Goal: Task Accomplishment & Management: Manage account settings

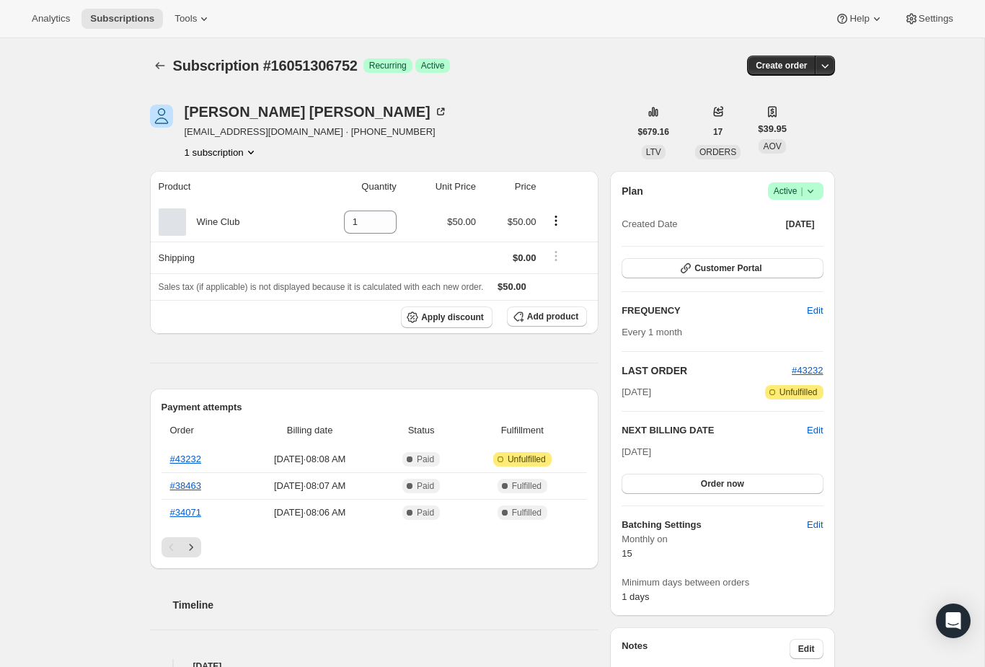
click at [150, 70] on button "Subscriptions" at bounding box center [160, 65] width 20 height 20
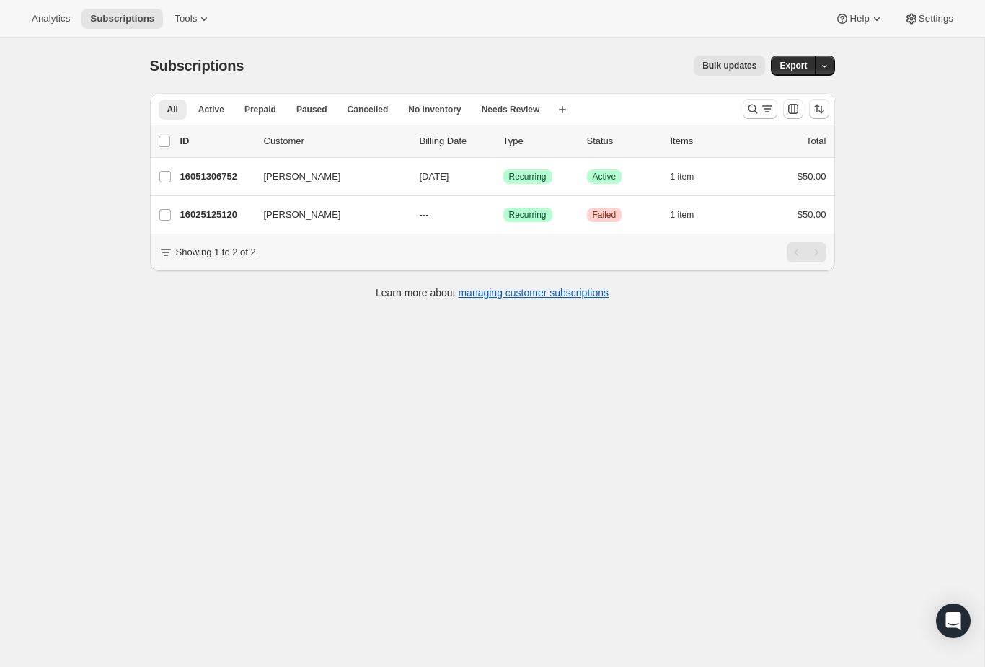
click at [755, 126] on div "list header ID Customer Billing Date Type Status Items Total" at bounding box center [492, 141] width 685 height 32
click at [748, 115] on icon "Search and filter results" at bounding box center [752, 109] width 14 height 14
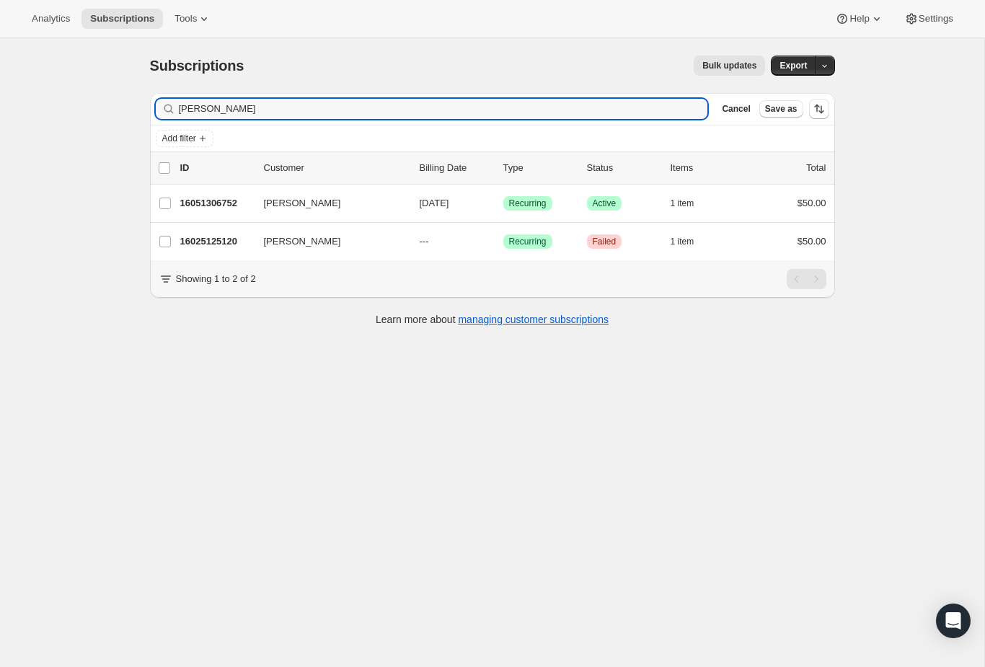
click at [694, 109] on div "[PERSON_NAME]" at bounding box center [432, 109] width 552 height 20
click at [210, 109] on input "[PERSON_NAME]" at bounding box center [430, 109] width 503 height 20
click at [209, 109] on input "[PERSON_NAME]" at bounding box center [430, 109] width 503 height 20
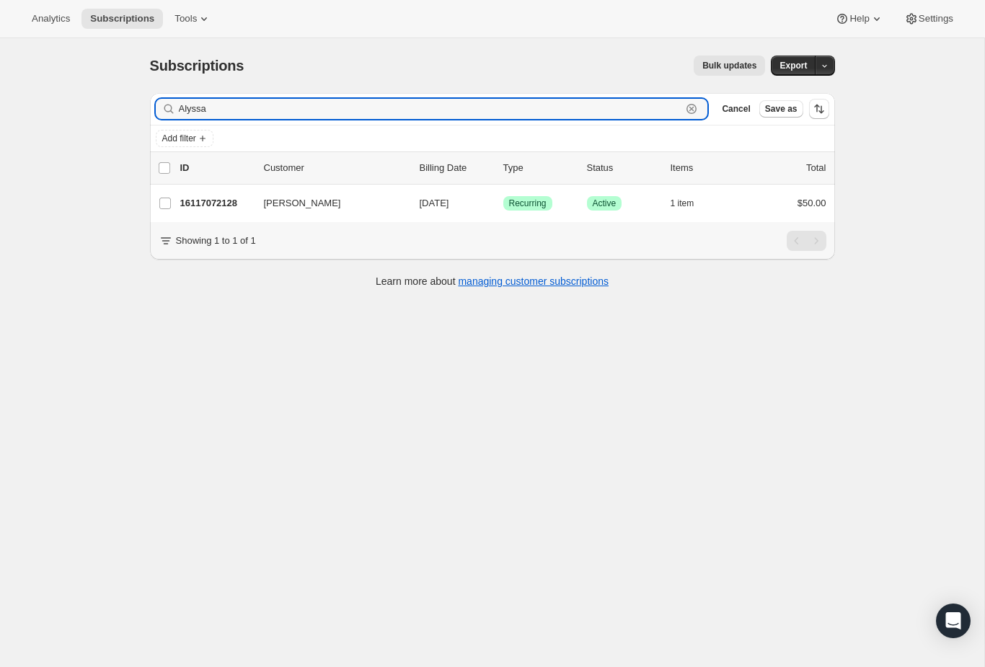
type input "Alyssa"
click at [209, 199] on p "16117072128" at bounding box center [216, 203] width 72 height 14
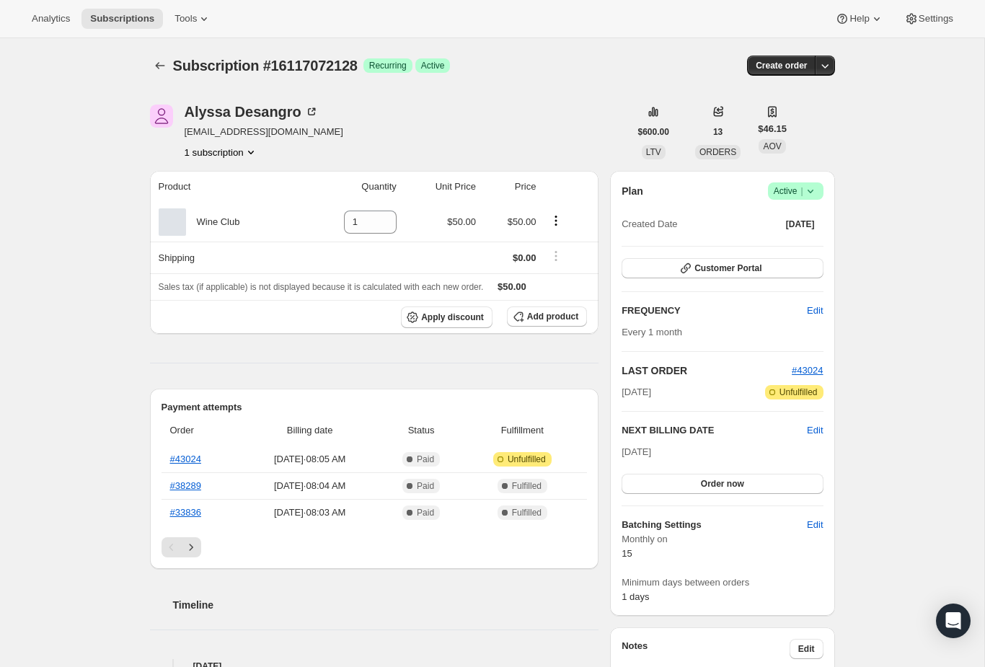
click at [186, 463] on link "#43024" at bounding box center [185, 458] width 31 height 11
click at [192, 79] on div "Subscription #16117072128. This page is ready Subscription #16117072128 Success…" at bounding box center [492, 65] width 685 height 55
click at [153, 74] on button "Subscriptions" at bounding box center [160, 65] width 20 height 20
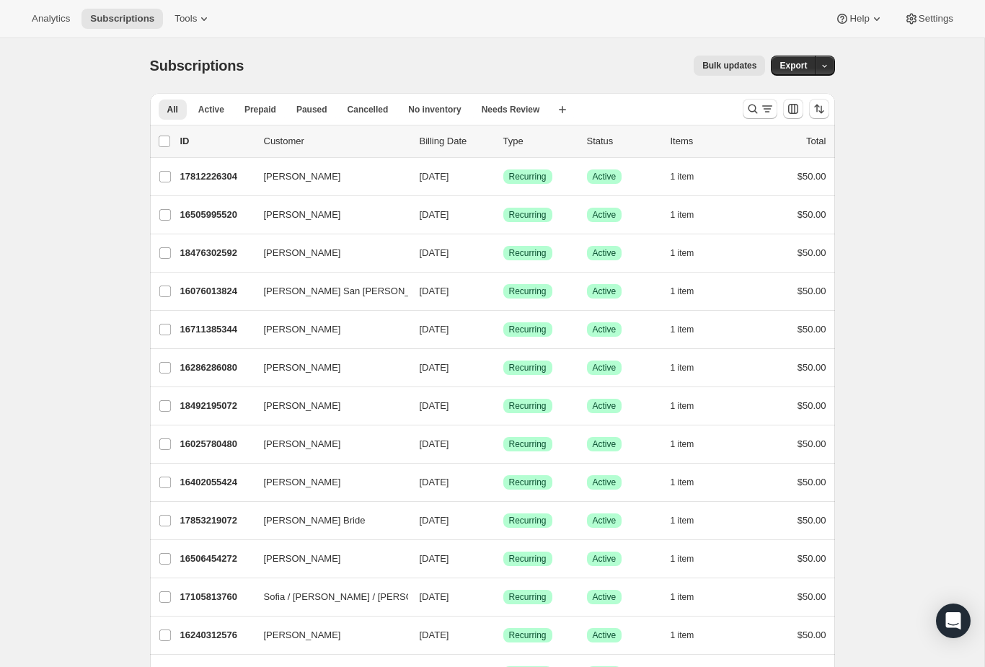
click at [737, 116] on div at bounding box center [786, 108] width 98 height 29
click at [743, 105] on button "Search and filter results" at bounding box center [759, 109] width 35 height 20
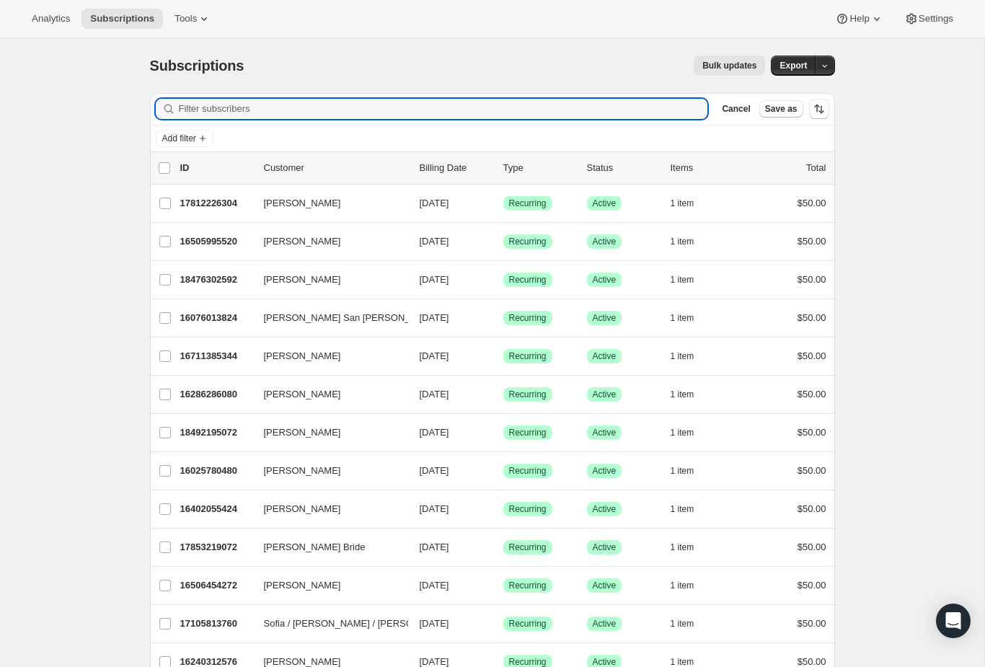
click at [606, 115] on input "Filter subscribers" at bounding box center [443, 109] width 529 height 20
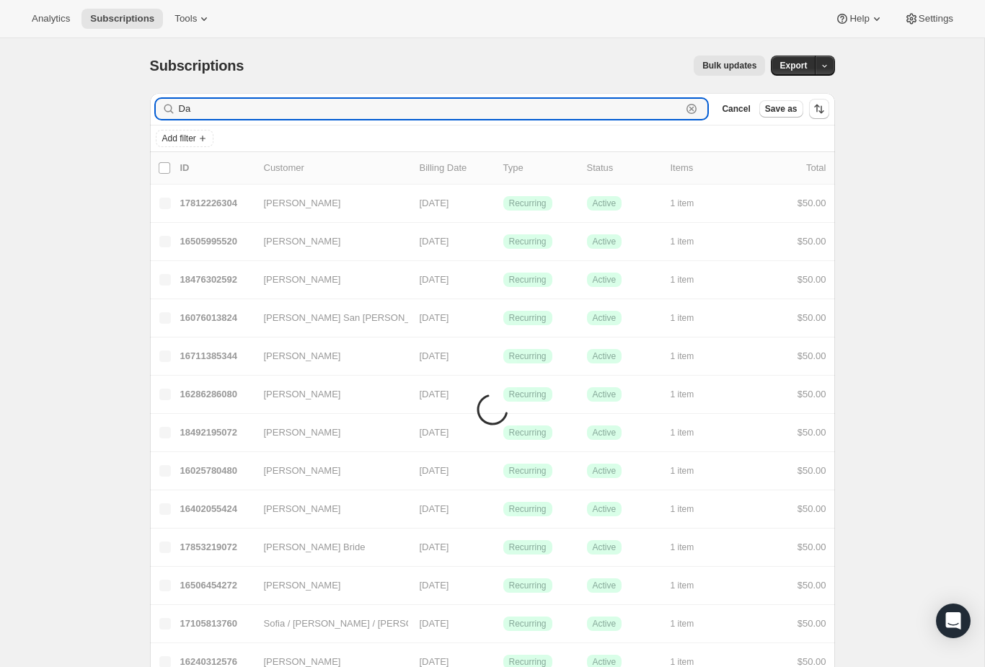
type input "D"
type input "[PERSON_NAME]"
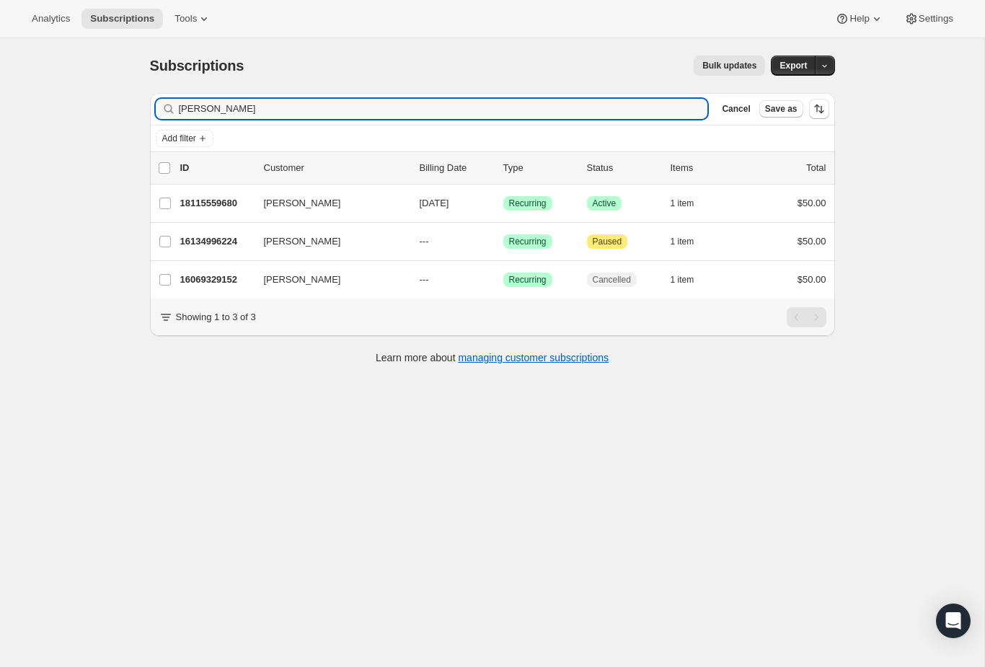
click at [206, 205] on p "18115559680" at bounding box center [216, 203] width 72 height 14
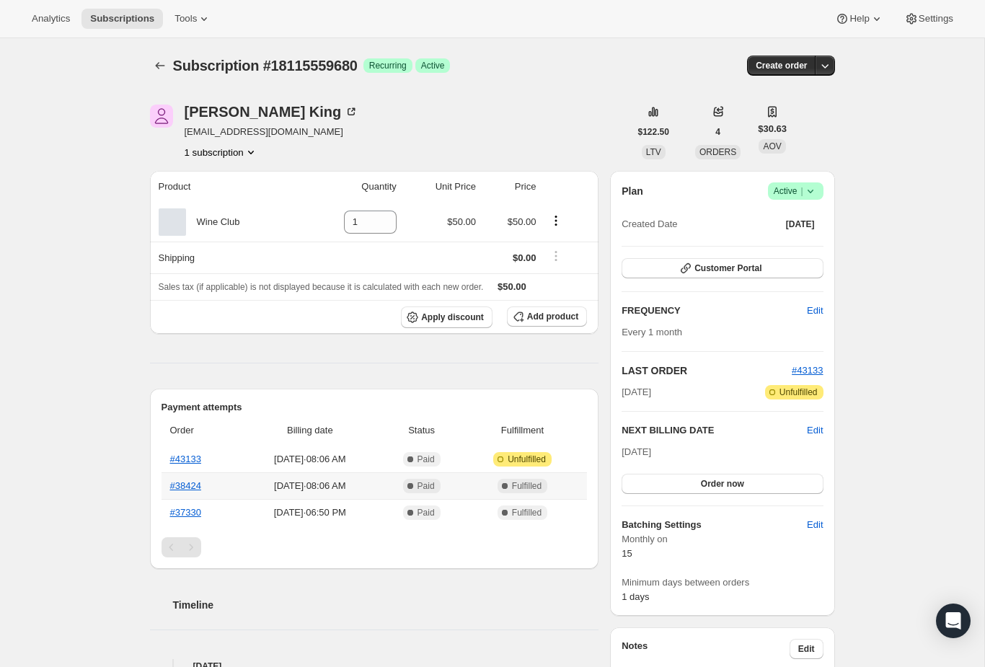
click at [182, 476] on th "#38424" at bounding box center [200, 485] width 78 height 27
click at [177, 453] on link "#43133" at bounding box center [185, 458] width 31 height 11
click at [178, 70] on span "Subscription #18115559680" at bounding box center [265, 66] width 185 height 16
click at [148, 82] on div "[PERSON_NAME] [EMAIL_ADDRESS][DOMAIN_NAME] 1 subscription $122.50 LTV 4 ORDERS …" at bounding box center [486, 589] width 696 height 1016
click at [166, 66] on icon "Subscriptions" at bounding box center [160, 65] width 14 height 14
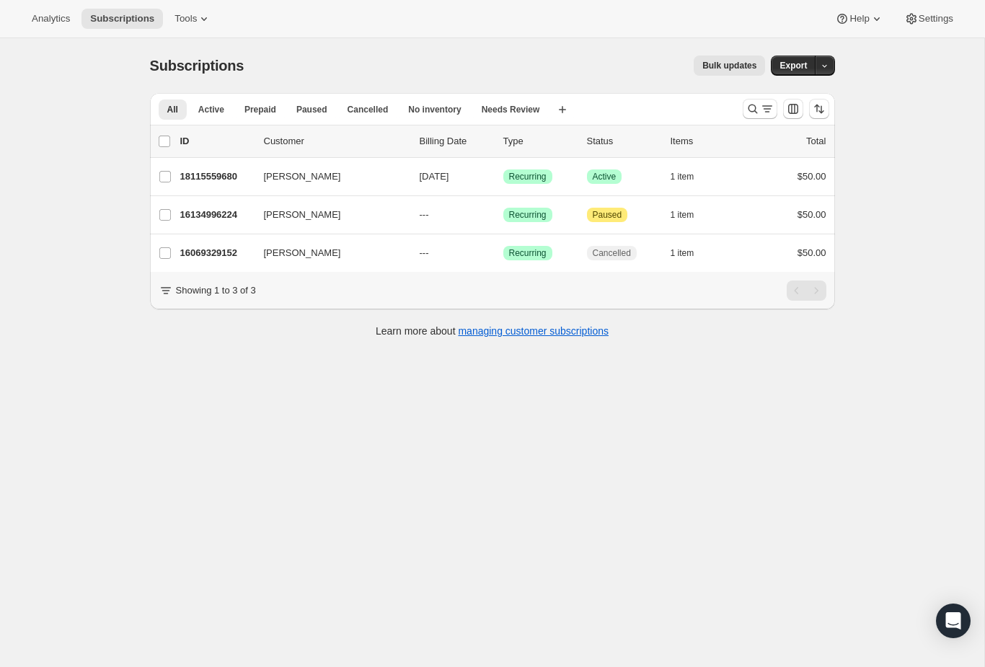
click at [750, 117] on button "Search and filter results" at bounding box center [759, 109] width 35 height 20
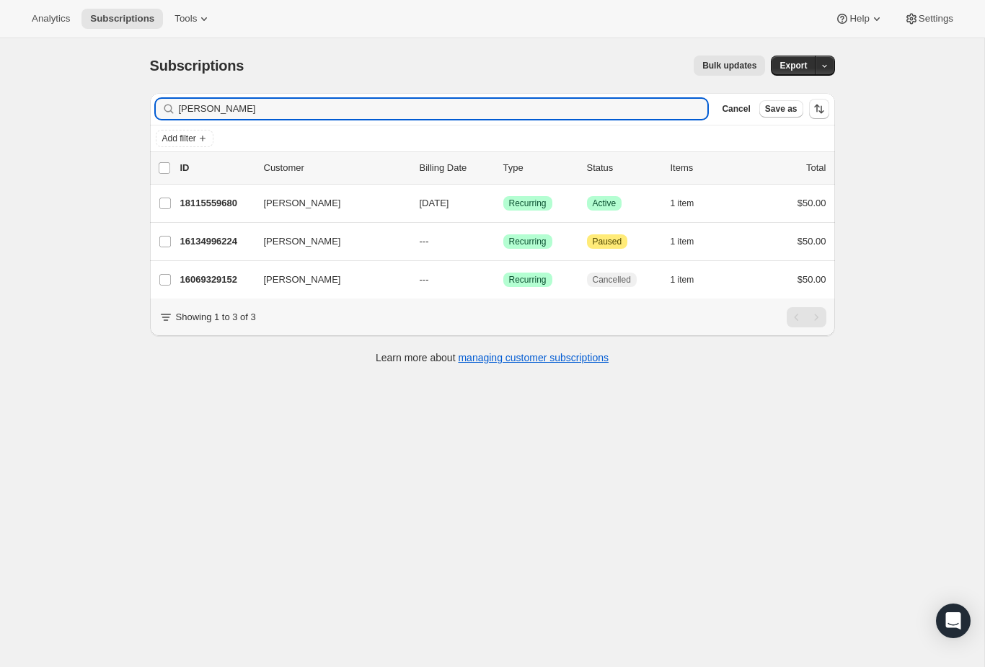
click at [696, 110] on div "[PERSON_NAME]" at bounding box center [432, 109] width 552 height 20
click at [566, 117] on input "[PERSON_NAME]" at bounding box center [430, 109] width 503 height 20
click at [188, 112] on input "[PERSON_NAME]" at bounding box center [430, 109] width 503 height 20
click at [187, 112] on input "[PERSON_NAME]" at bounding box center [430, 109] width 503 height 20
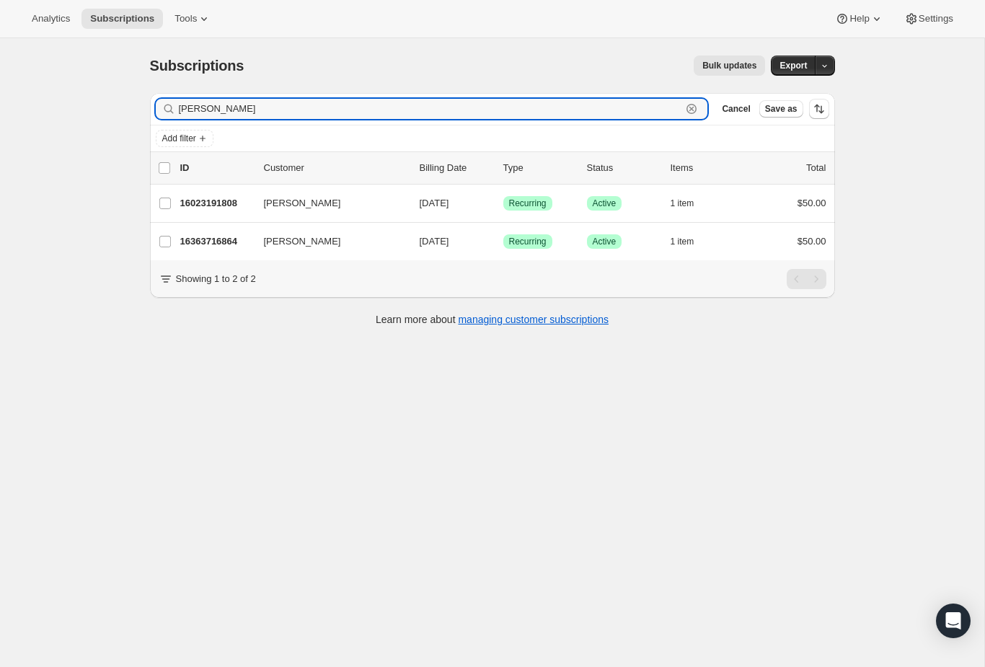
type input "[PERSON_NAME]"
click at [244, 205] on p "16023191808" at bounding box center [216, 203] width 72 height 14
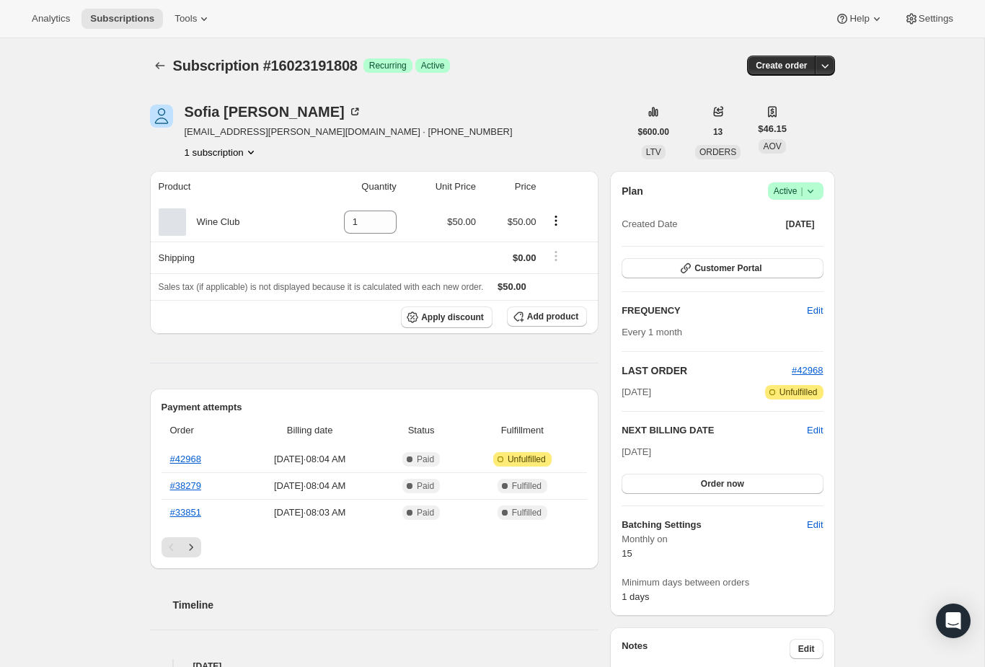
click at [190, 462] on link "#42968" at bounding box center [185, 458] width 31 height 11
click at [161, 71] on icon "Subscriptions" at bounding box center [160, 65] width 14 height 14
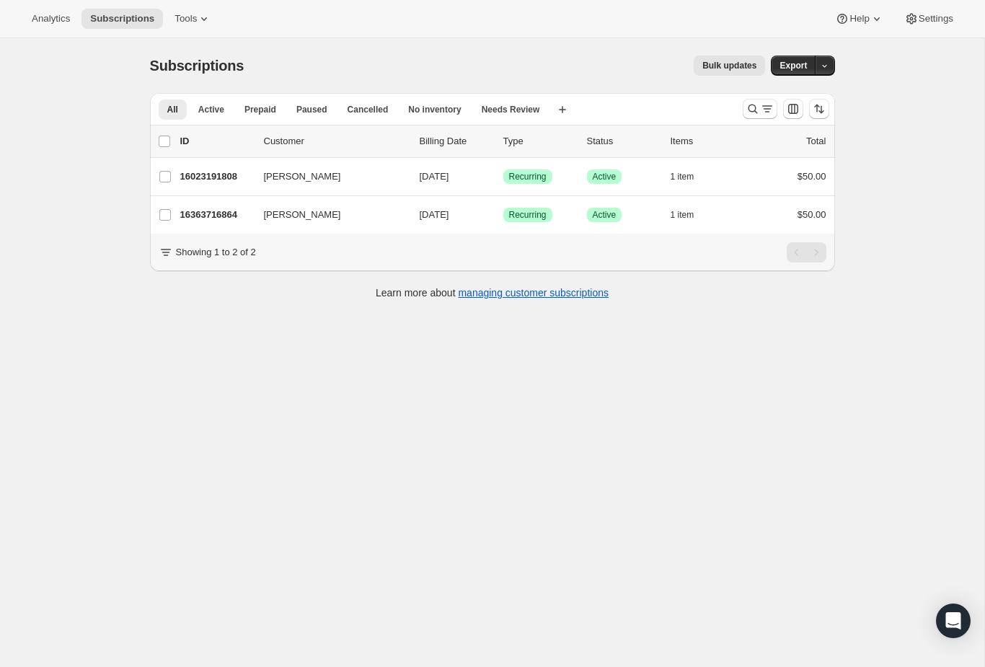
click at [761, 99] on button "Search and filter results" at bounding box center [759, 109] width 35 height 20
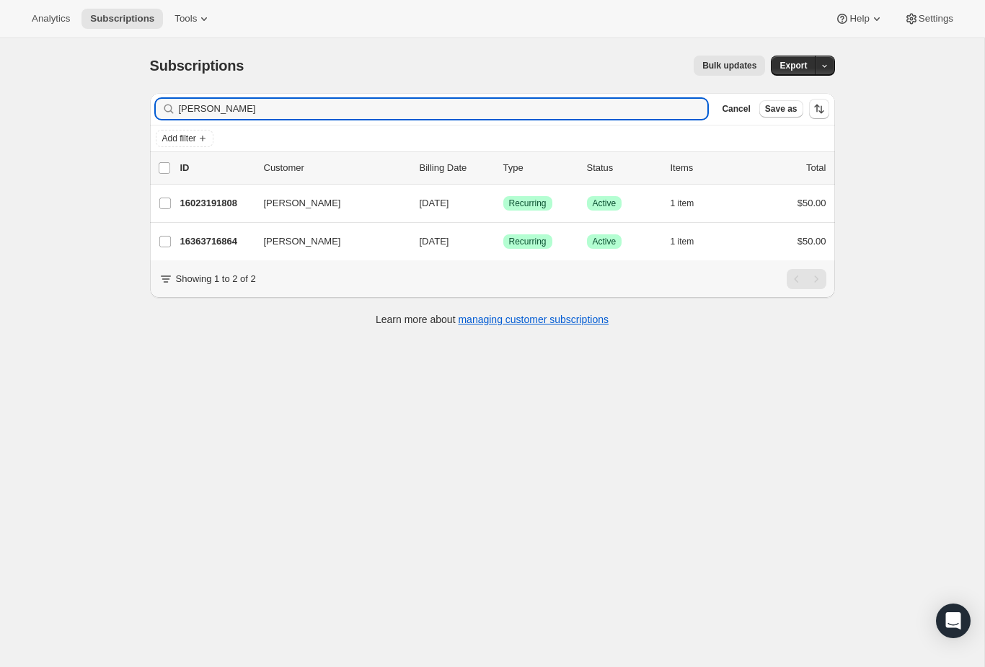
click at [696, 104] on div "[PERSON_NAME]" at bounding box center [432, 109] width 552 height 20
type input "O"
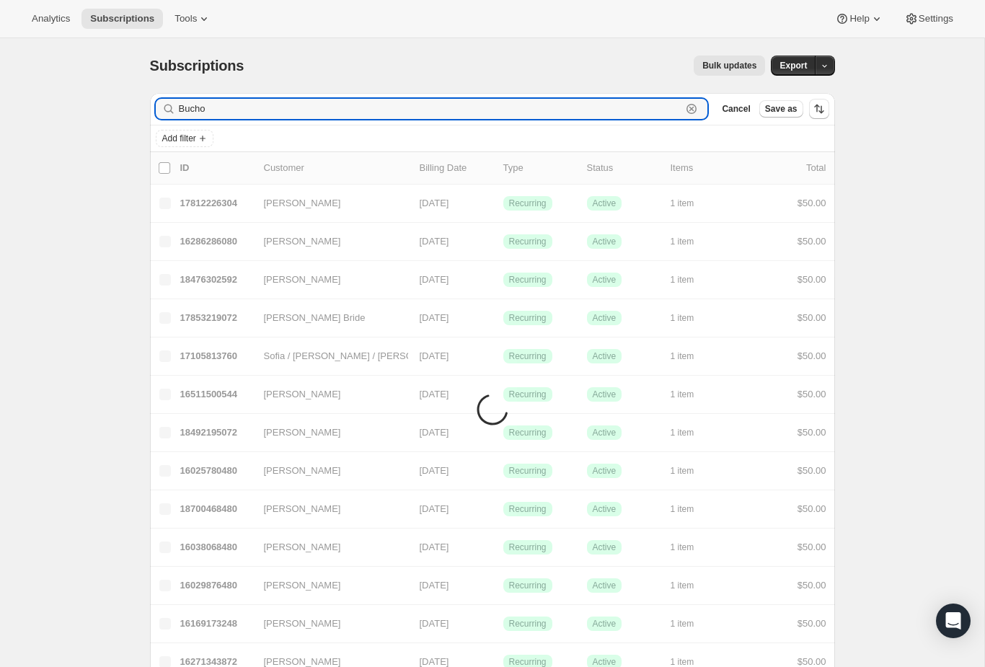
type input "Buchot"
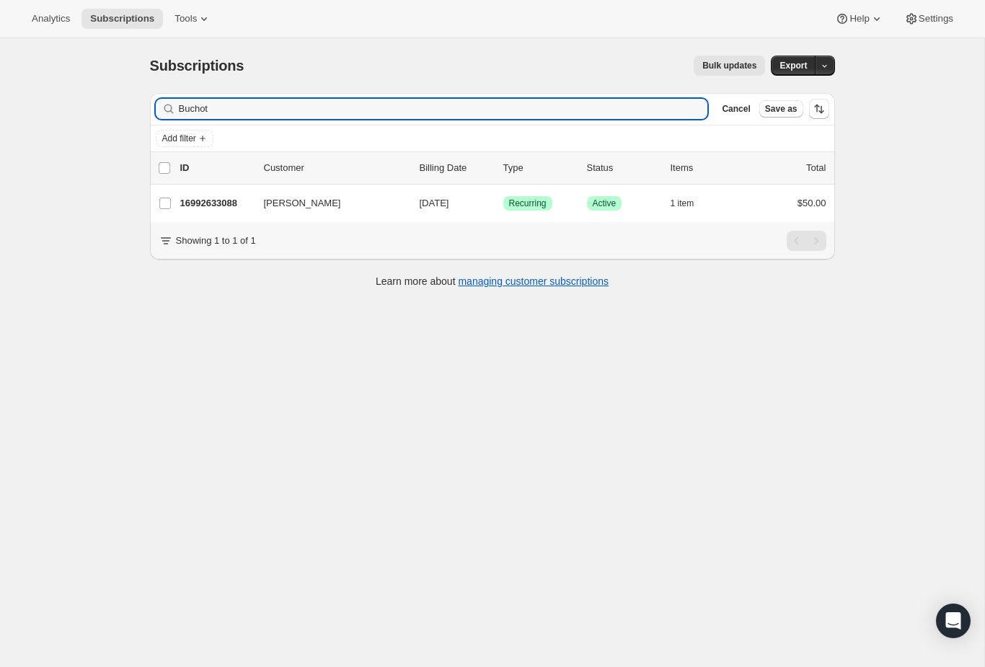
click at [205, 211] on div "16992633088 [PERSON_NAME] [DATE] Success Recurring Success Active 1 item $50.00" at bounding box center [503, 203] width 646 height 20
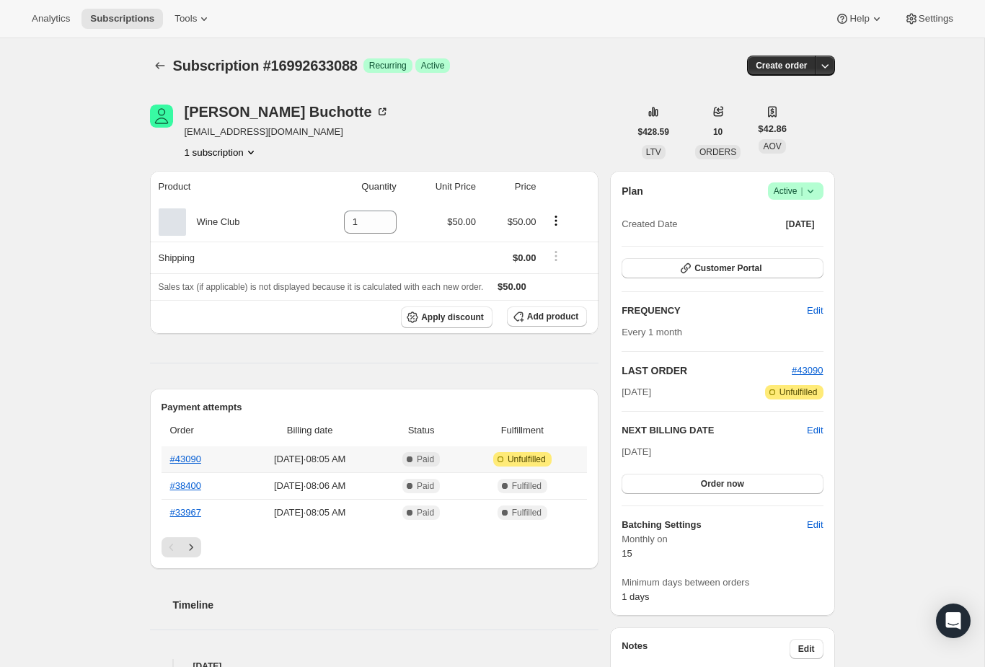
click at [195, 459] on link "#43090" at bounding box center [185, 458] width 31 height 11
click at [159, 86] on div "Subscription #16992633088. This page is ready Subscription #16992633088 Success…" at bounding box center [492, 65] width 685 height 55
click at [167, 66] on button "Subscriptions" at bounding box center [160, 65] width 20 height 20
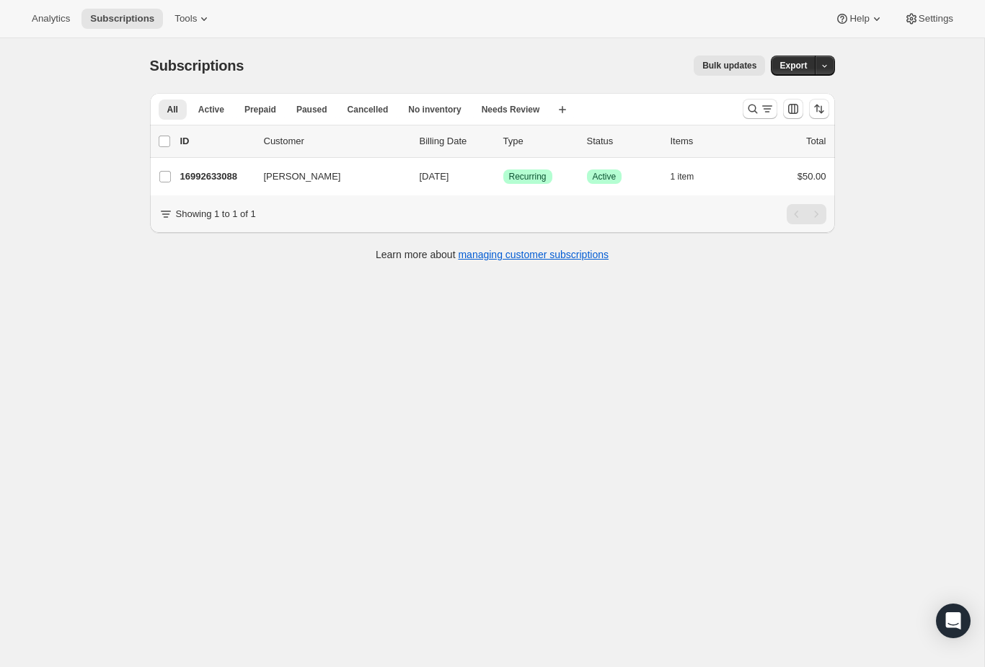
click at [759, 110] on div "Search and filter results" at bounding box center [759, 109] width 29 height 14
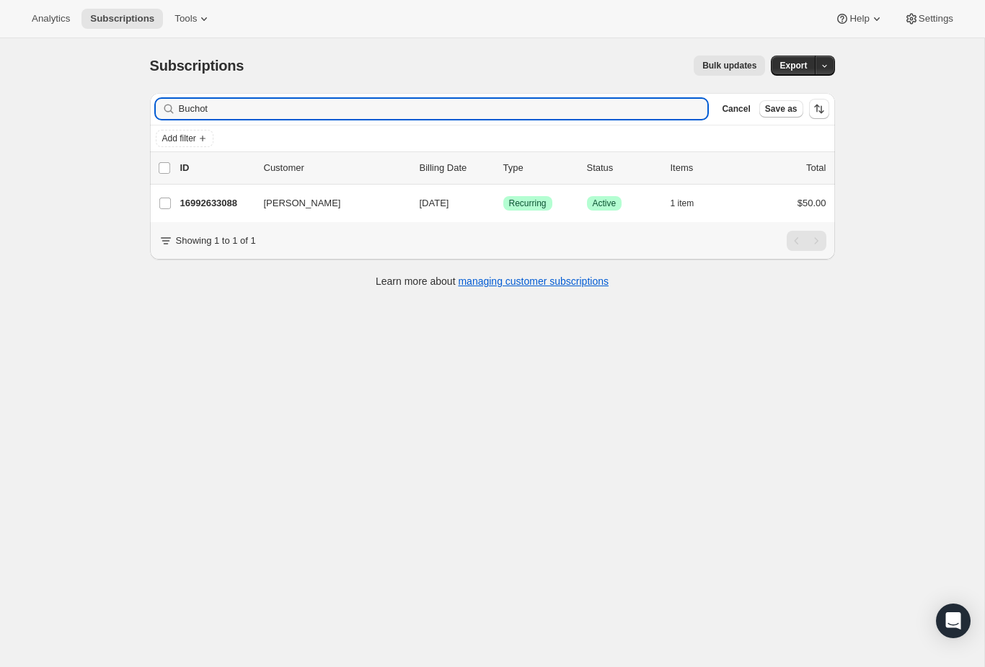
click at [686, 107] on div "Buchot Clear" at bounding box center [432, 109] width 552 height 20
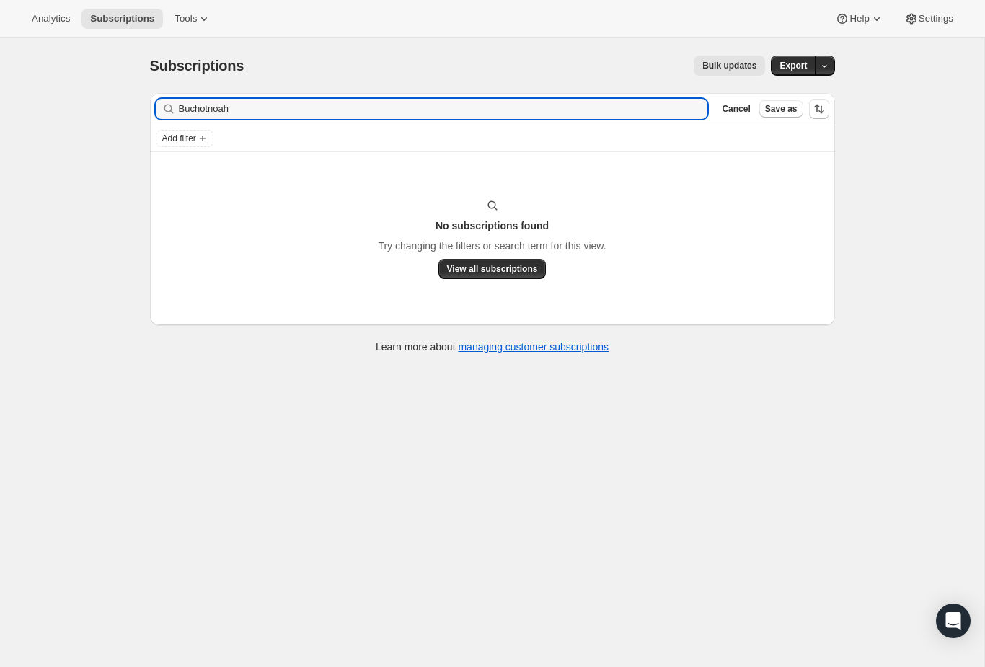
click at [693, 114] on div "Buchotnoah Clear" at bounding box center [432, 109] width 552 height 20
type input "B"
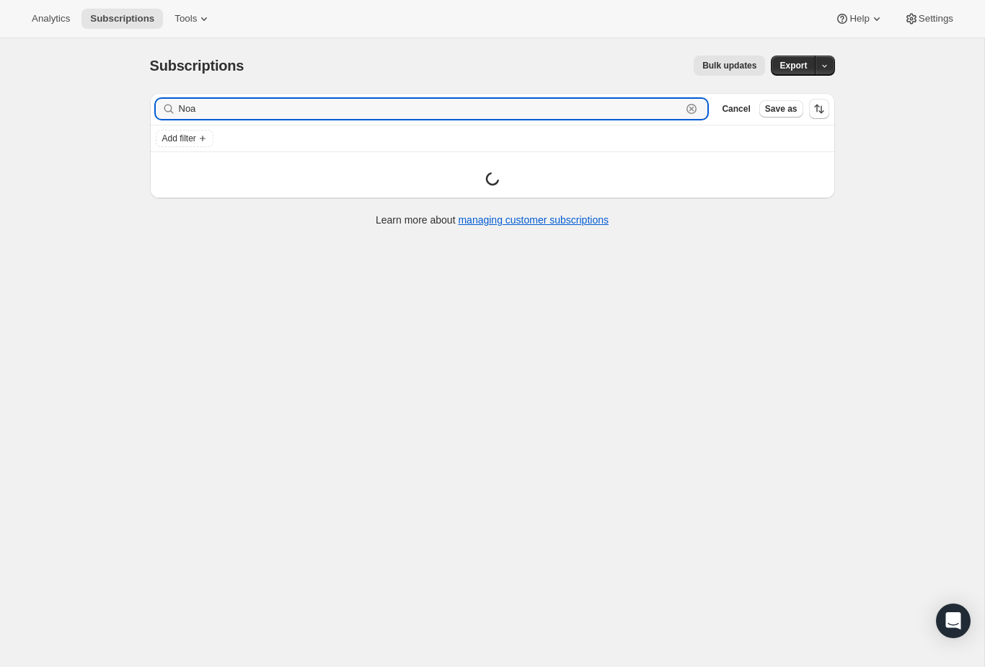
type input "[PERSON_NAME]"
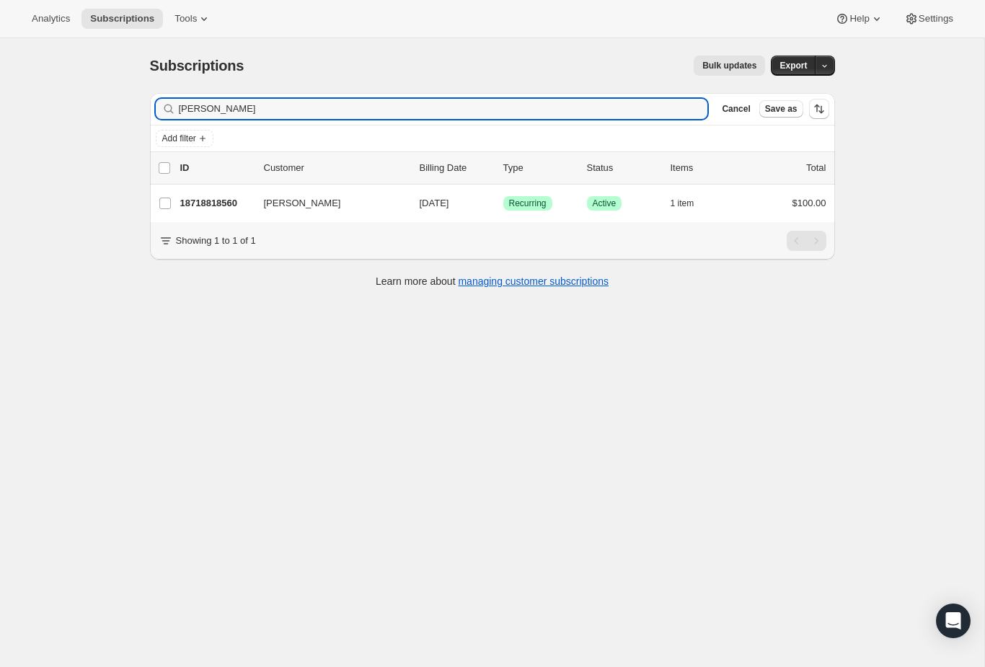
click at [238, 194] on div "18718818560 [PERSON_NAME] [DATE] Success Recurring Success Active 1 item $100.00" at bounding box center [503, 203] width 646 height 20
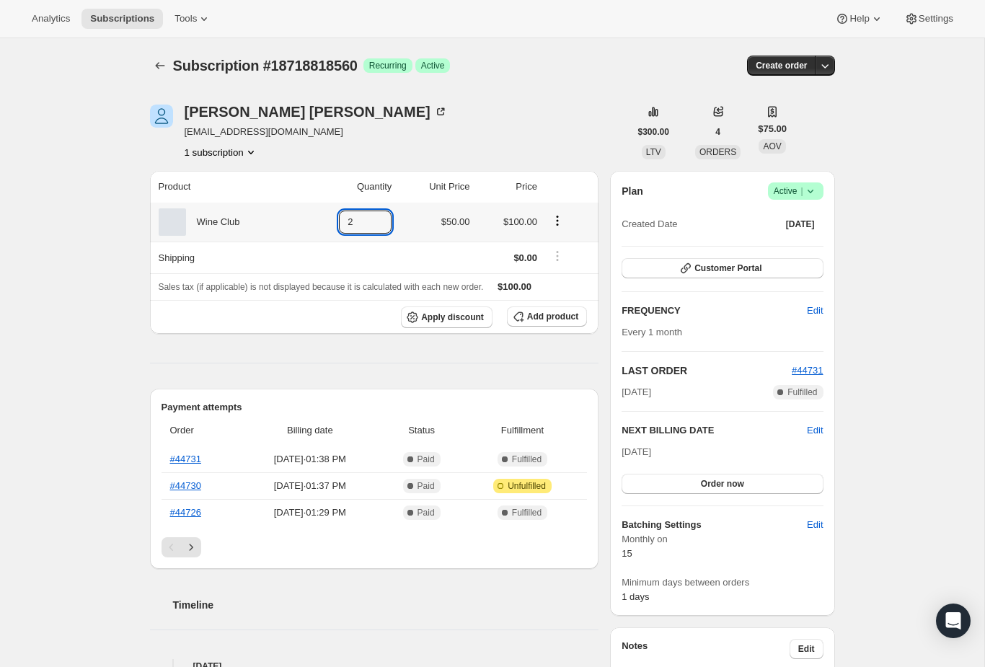
click at [376, 233] on icon at bounding box center [380, 226] width 14 height 14
type input "1"
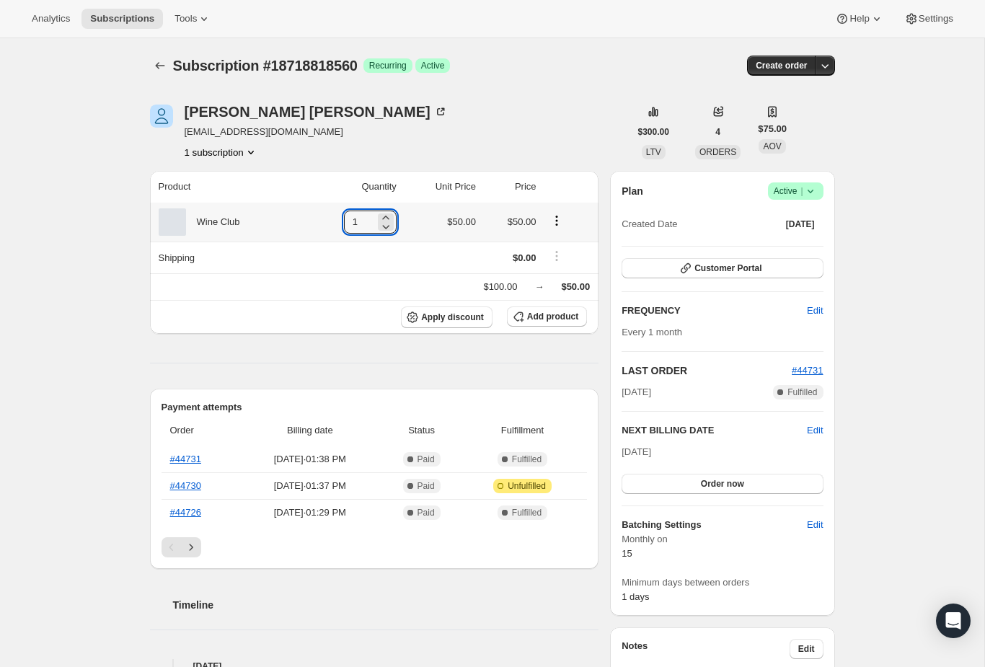
click at [931, 456] on div "Subscription #18718818560. This page is ready Subscription #18718818560 Success…" at bounding box center [492, 531] width 984 height 986
click at [875, 14] on icon at bounding box center [876, 19] width 14 height 14
click at [934, 135] on div "Subscription #18718818560. This page is ready Subscription #18718818560 Success…" at bounding box center [492, 531] width 984 height 986
click at [936, 17] on span "Settings" at bounding box center [935, 19] width 35 height 12
